Goal: Register for event/course

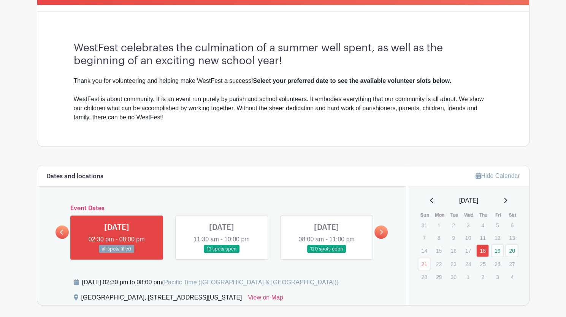
scroll to position [195, 0]
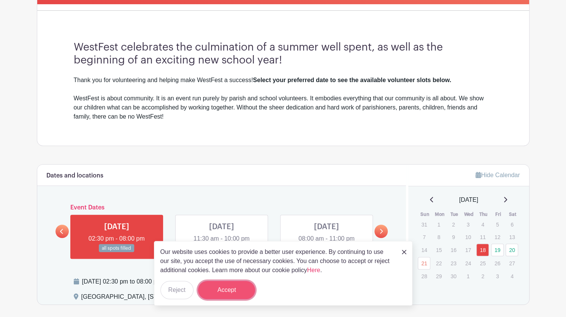
click at [215, 292] on button "Accept" at bounding box center [226, 290] width 57 height 18
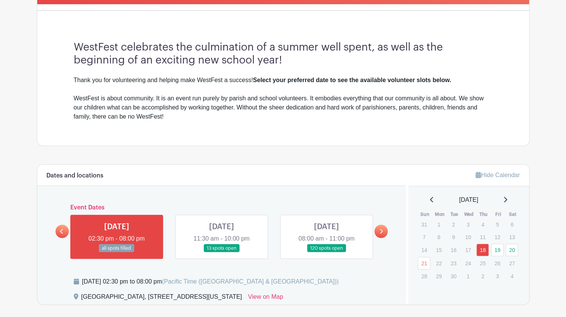
click at [222, 252] on link at bounding box center [222, 252] width 0 height 0
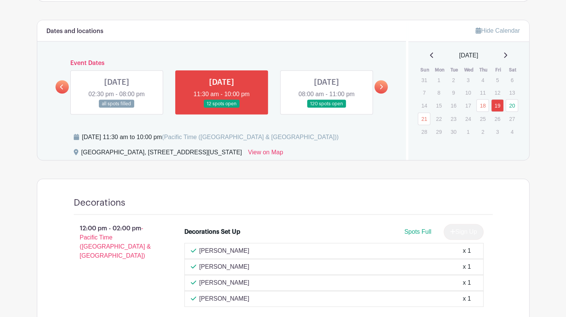
scroll to position [370, 0]
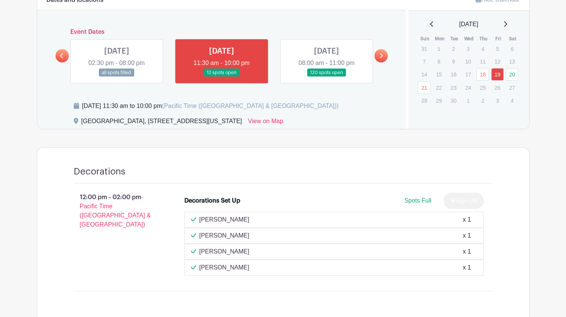
click at [326, 77] on link at bounding box center [326, 77] width 0 height 0
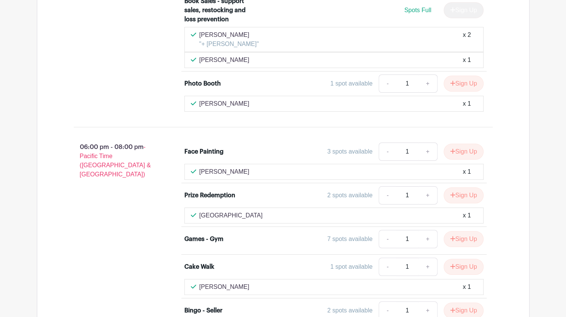
scroll to position [3299, 0]
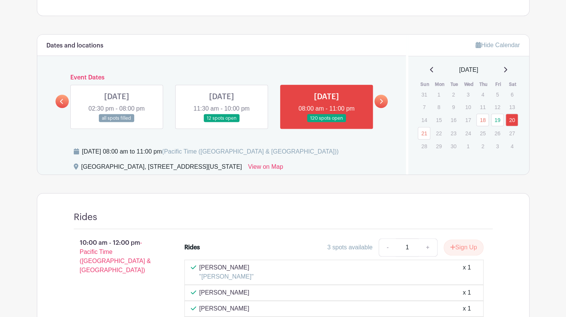
scroll to position [334, 0]
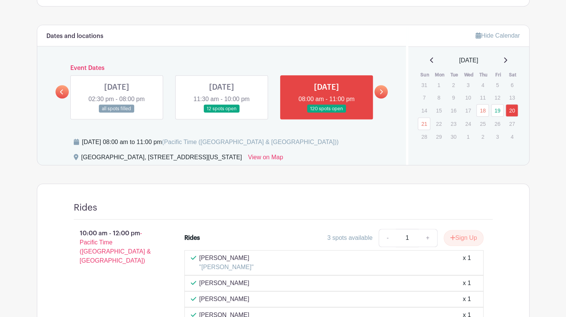
click at [382, 89] on icon at bounding box center [381, 91] width 3 height 5
